Goal: Task Accomplishment & Management: Use online tool/utility

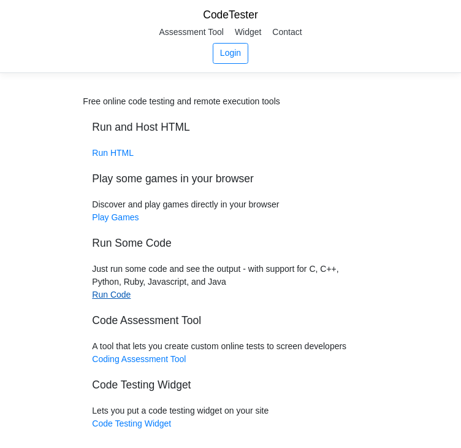
click at [112, 293] on link "Run Code" at bounding box center [111, 295] width 39 height 10
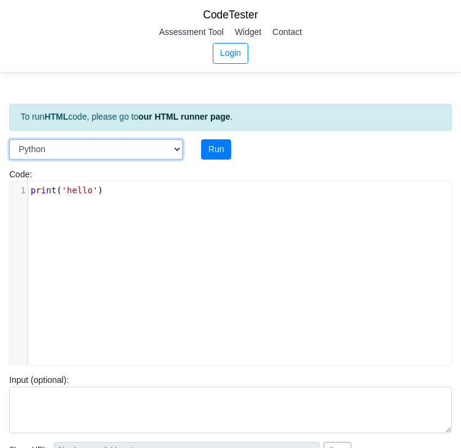
click at [69, 153] on select "C C++ Go Java Javascript Python Ruby" at bounding box center [96, 149] width 174 height 21
select select "c"
click at [9, 139] on select "C C++ Go Java Javascript Python Ruby" at bounding box center [96, 149] width 174 height 21
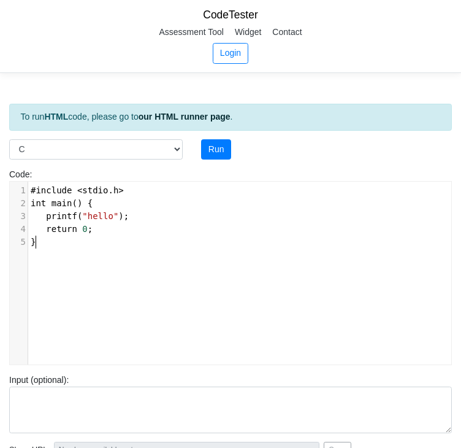
click at [153, 239] on pre "}" at bounding box center [244, 242] width 433 height 13
type textarea "#include <stdio.h> int main() { printf("hello"); return 0; }"
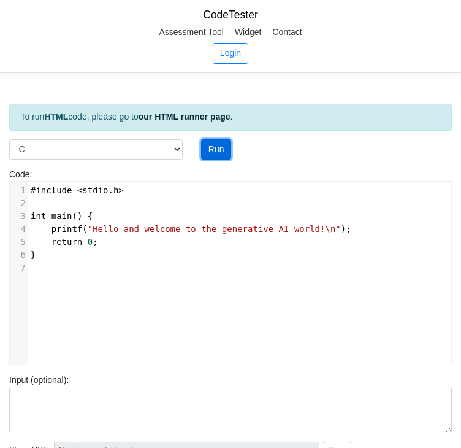
click at [211, 150] on button "Run" at bounding box center [216, 149] width 30 height 21
type input "[URL][DOMAIN_NAME]"
type textarea "Stdout: Hello and welcome to the generative AI world!"
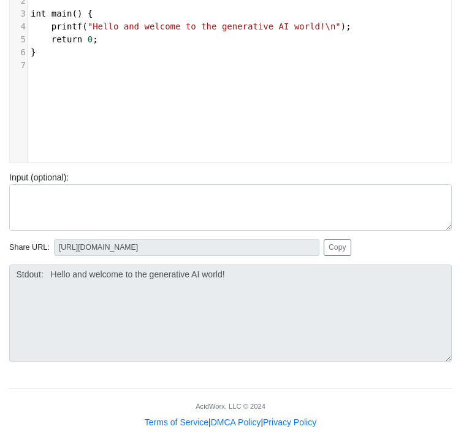
scroll to position [208, 0]
